Goal: Transaction & Acquisition: Purchase product/service

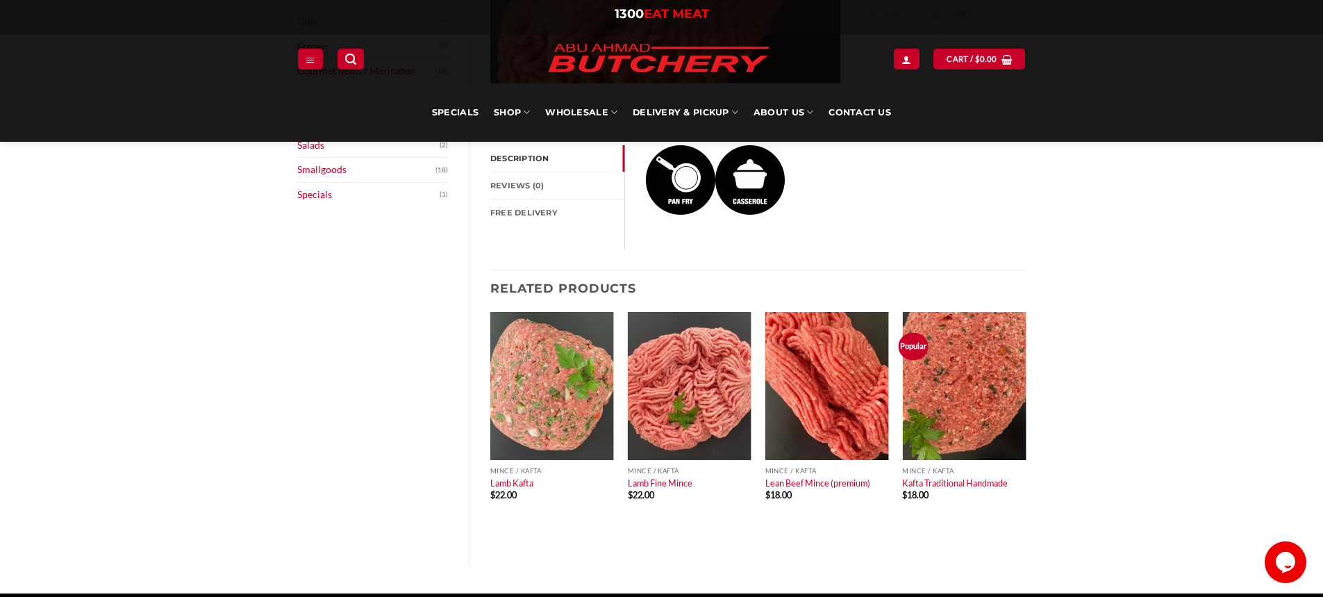
click at [526, 160] on link "Description" at bounding box center [557, 158] width 134 height 26
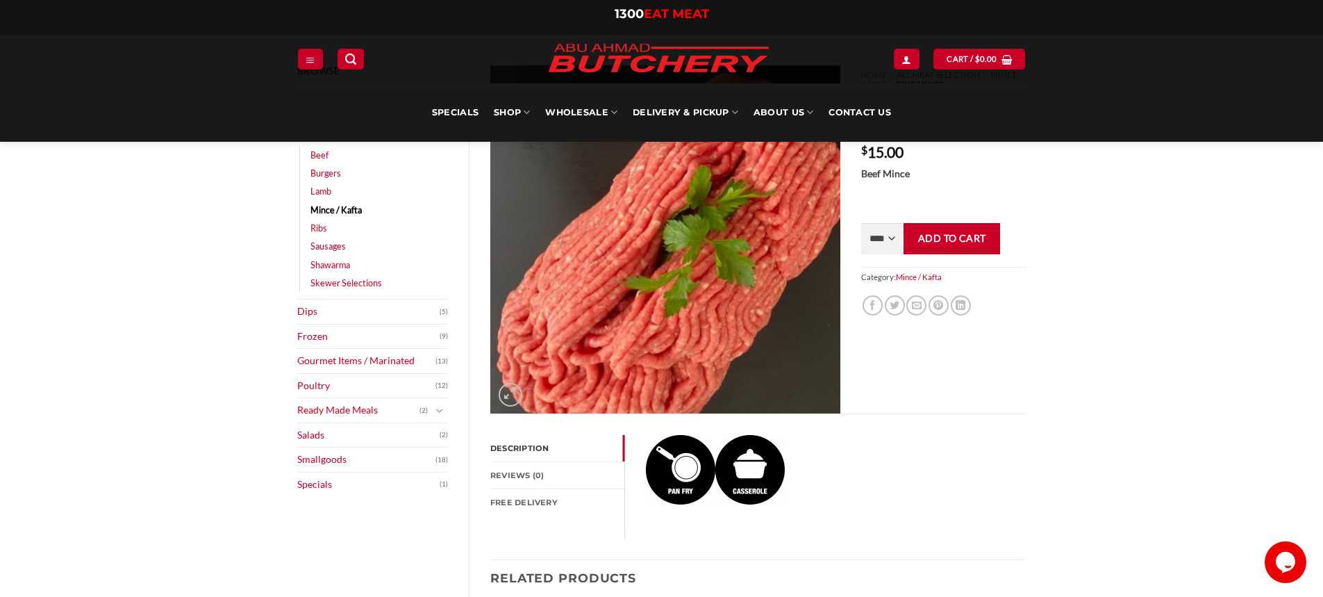
scroll to position [69, 0]
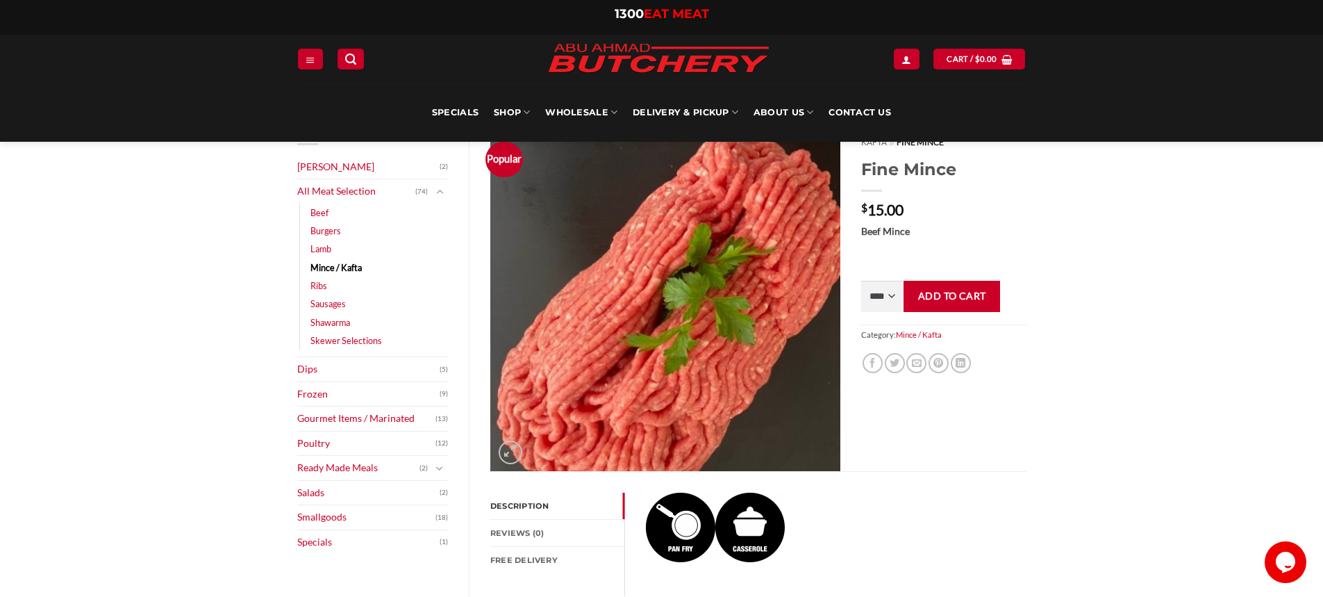
click at [520, 503] on link "Description" at bounding box center [557, 506] width 134 height 26
click at [525, 523] on link "Reviews (0)" at bounding box center [557, 533] width 134 height 26
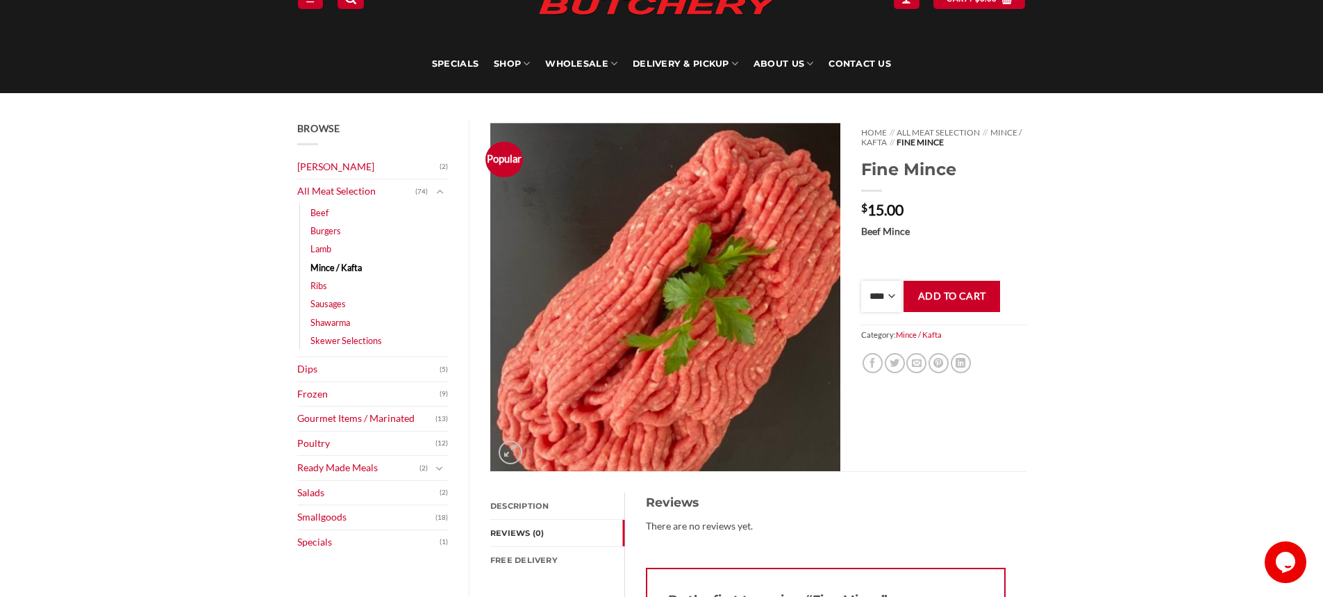
click at [876, 286] on select "**** * *** * *** * *** * *** * *** * *** * *** * *** * *** ** **** ** **** ** *…" at bounding box center [881, 296] width 40 height 31
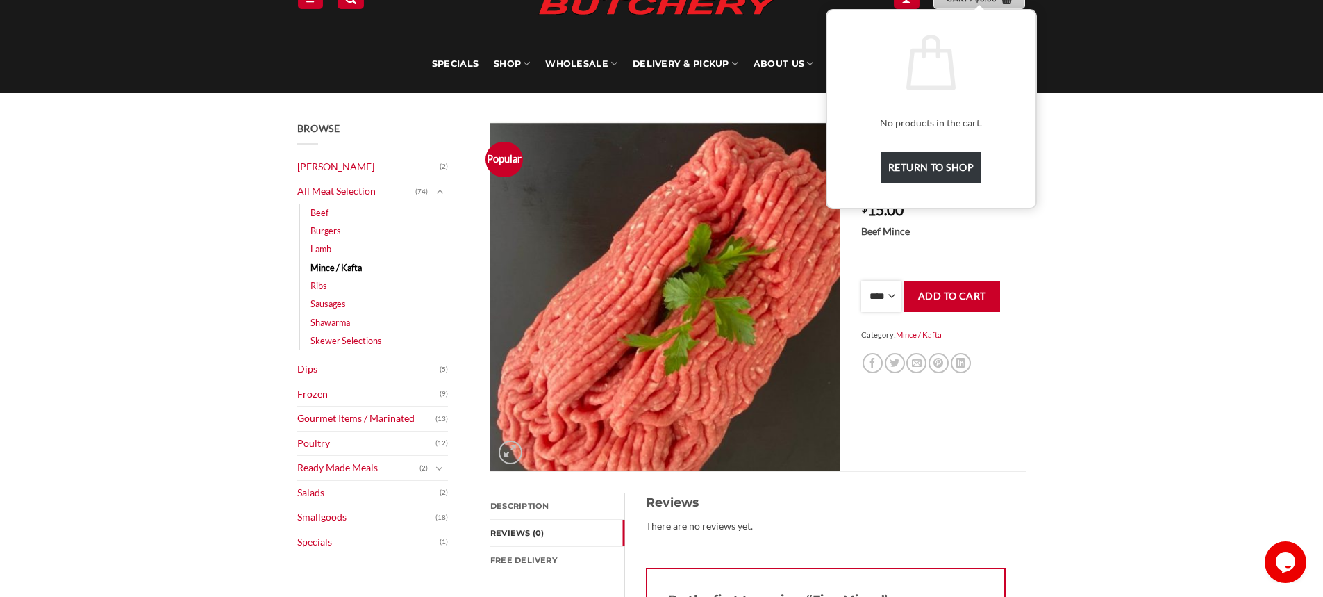
select select "*"
click at [861, 281] on select "**** * *** * *** * *** * *** * *** * *** * *** * *** * *** ** **** ** **** ** *…" at bounding box center [881, 296] width 40 height 31
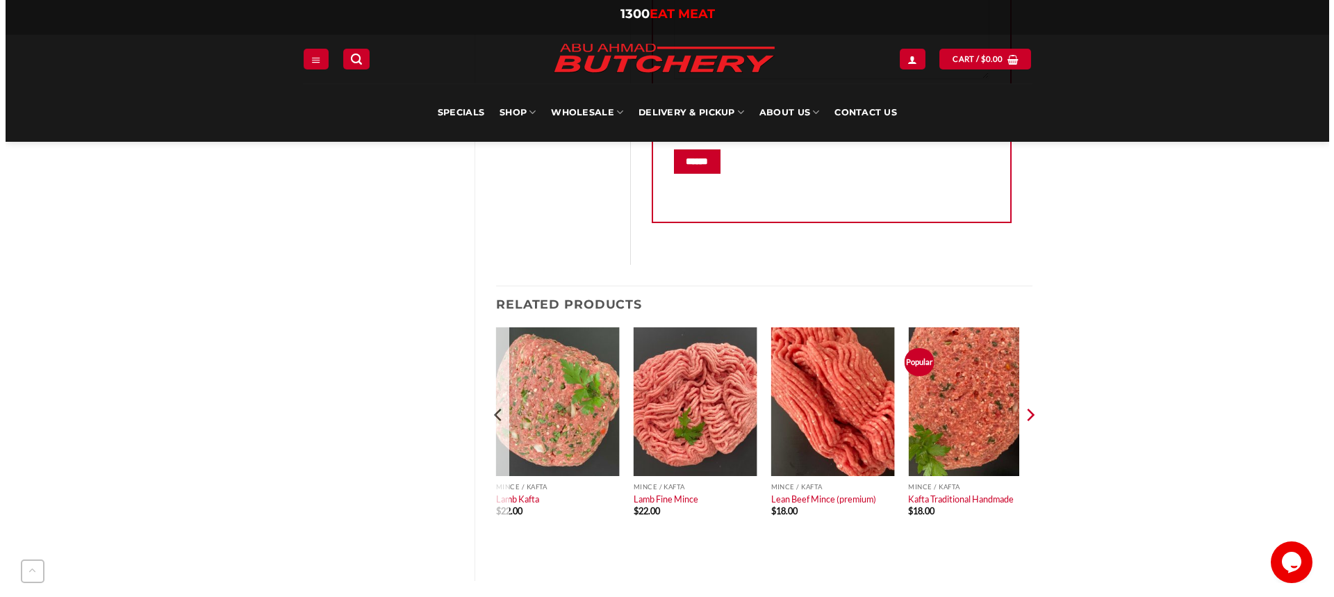
scroll to position [748, 0]
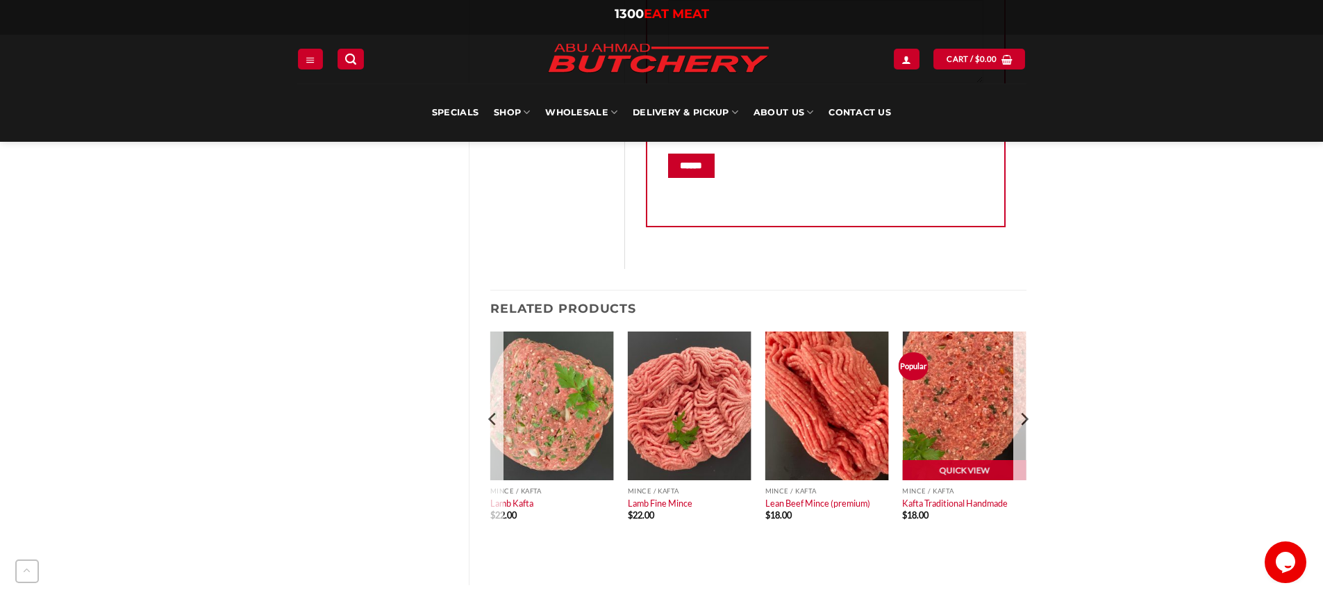
click at [973, 515] on span "$ 18.00" at bounding box center [964, 515] width 124 height 9
click at [1018, 418] on icon "Next" at bounding box center [1024, 418] width 21 height 21
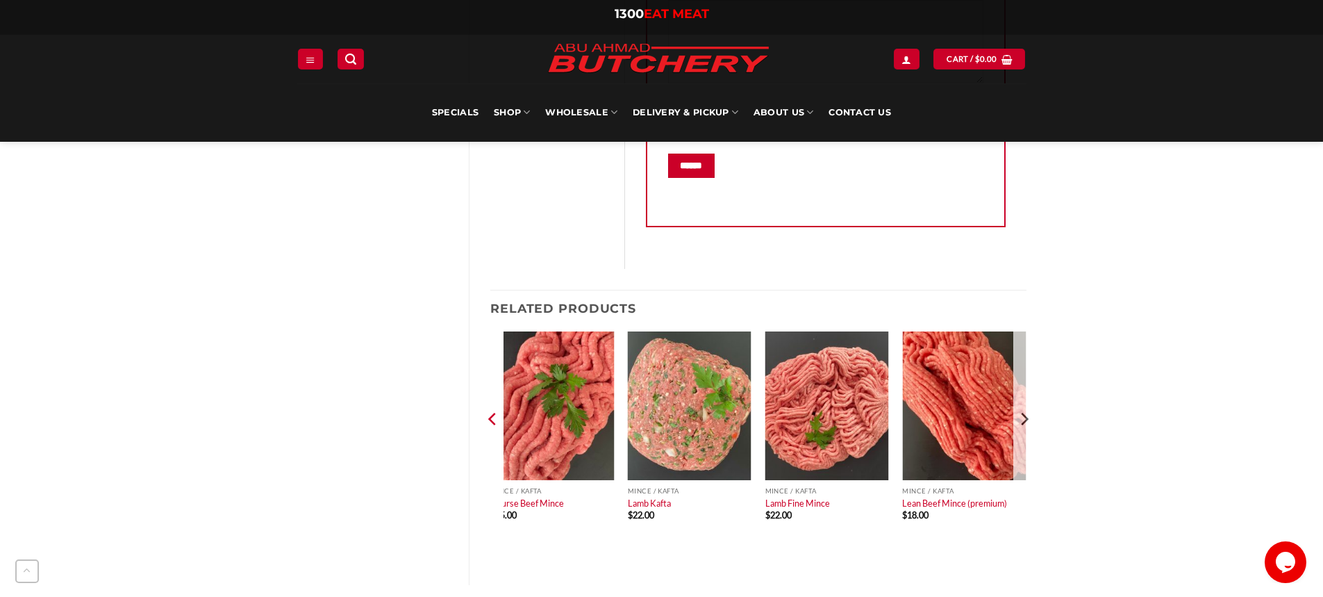
click at [501, 408] on icon "Previous" at bounding box center [493, 418] width 21 height 21
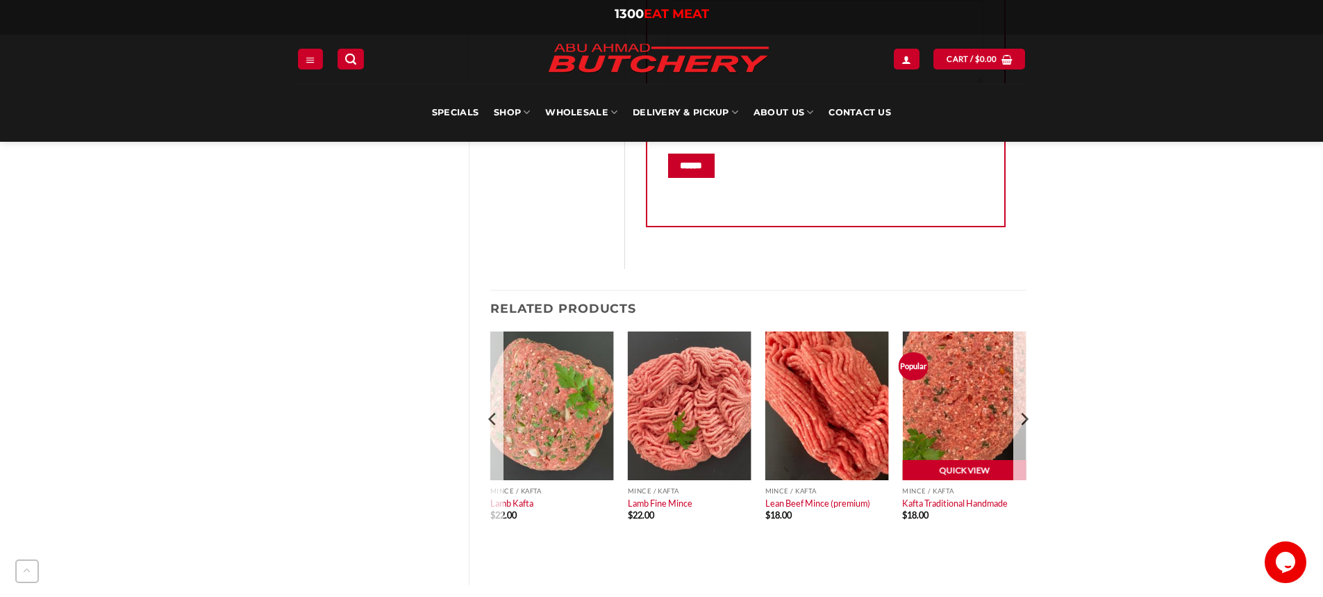
click at [959, 467] on link "Quick View" at bounding box center [964, 470] width 124 height 21
